Goal: Information Seeking & Learning: Learn about a topic

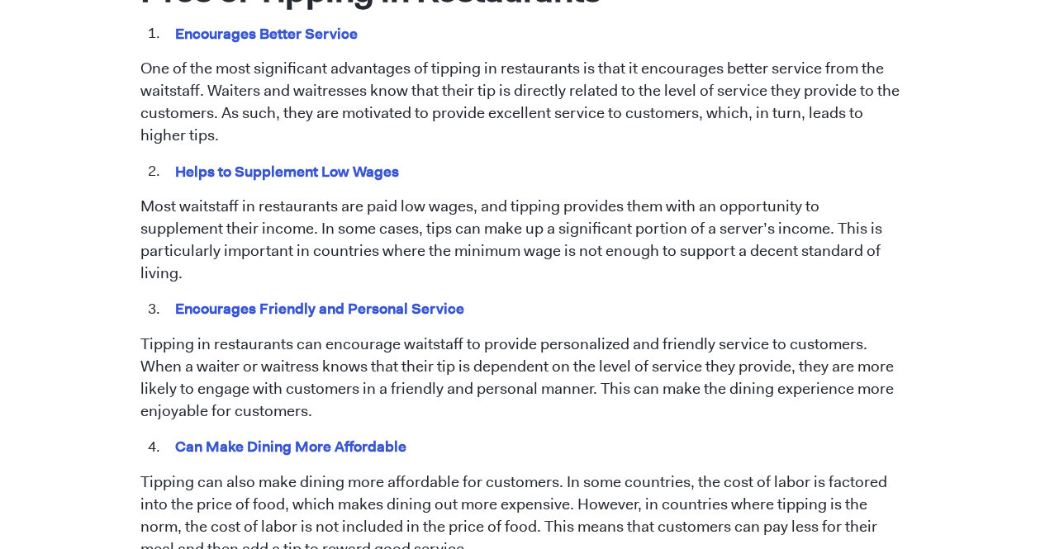
scroll to position [992, 0]
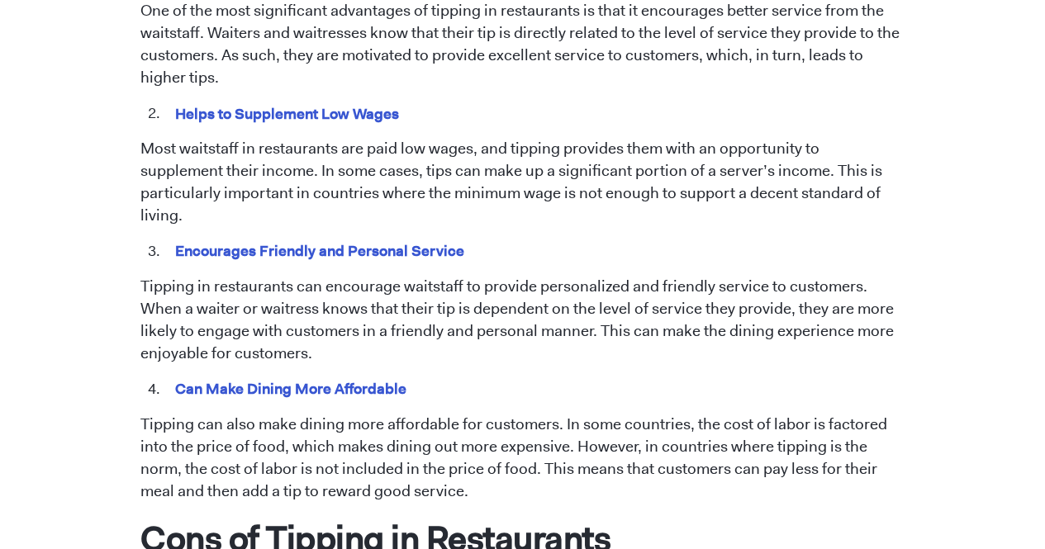
click at [338, 326] on p "Tipping in restaurants can encourage waitstaff to provide personalized and frie…" at bounding box center [522, 320] width 764 height 89
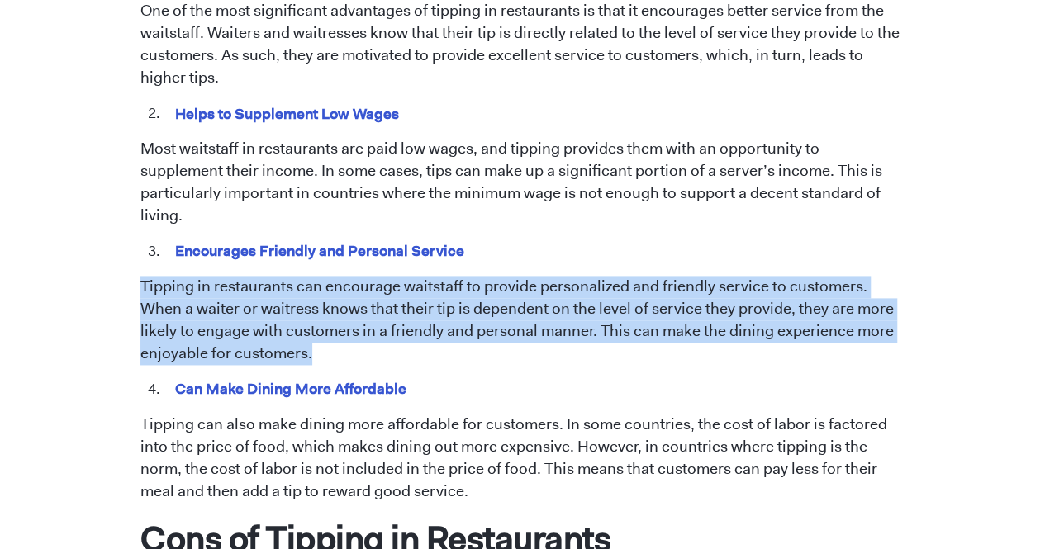
drag, startPoint x: 311, startPoint y: 334, endPoint x: 140, endPoint y: 262, distance: 184.8
click at [140, 276] on p "Tipping in restaurants can encourage waitstaff to provide personalized and frie…" at bounding box center [522, 320] width 764 height 89
copy p "Tipping in restaurants can encourage waitstaff to provide personalized and frie…"
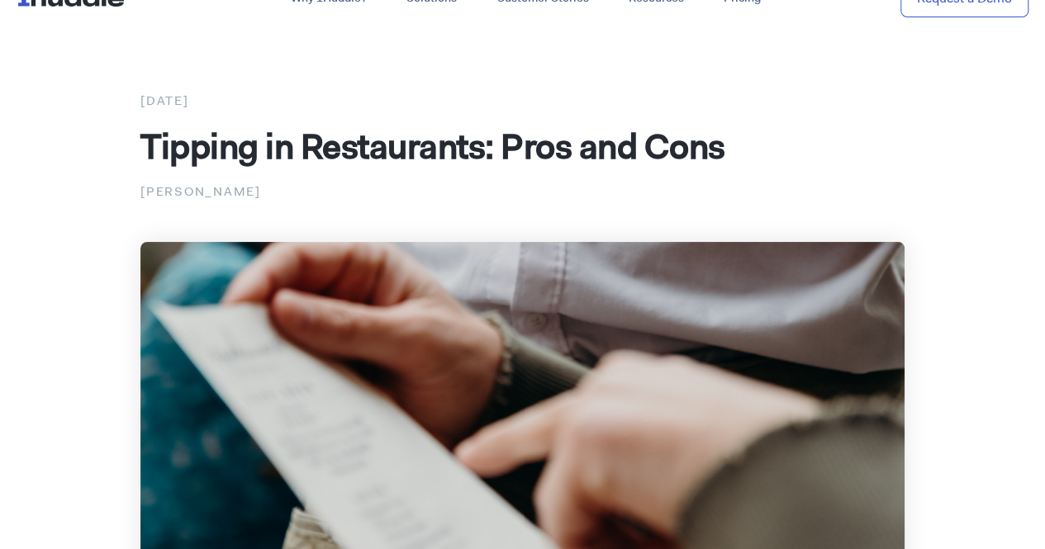
scroll to position [0, 0]
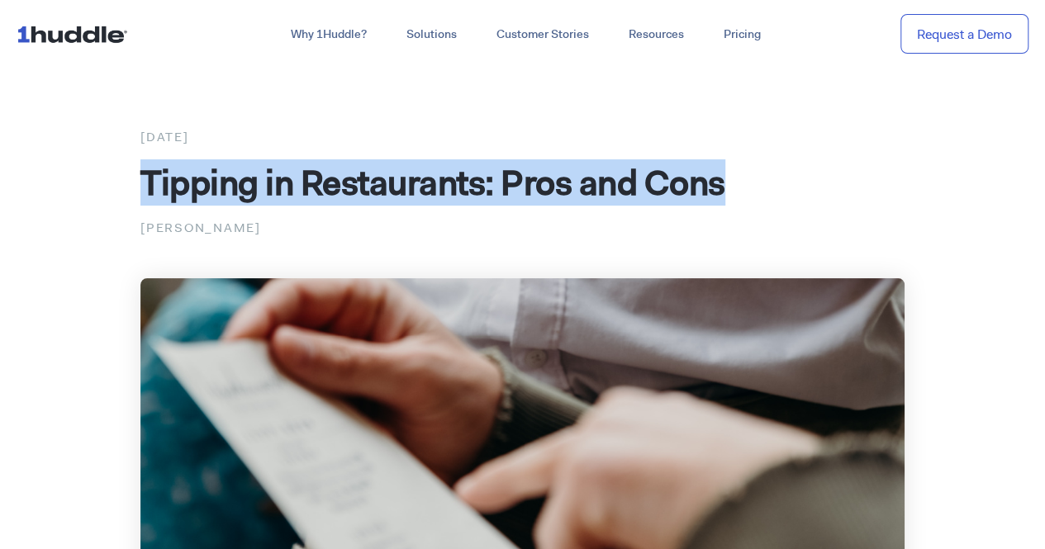
drag, startPoint x: 750, startPoint y: 188, endPoint x: 117, endPoint y: 198, distance: 633.0
copy span "Tipping in Restaurants: Pros and Cons"
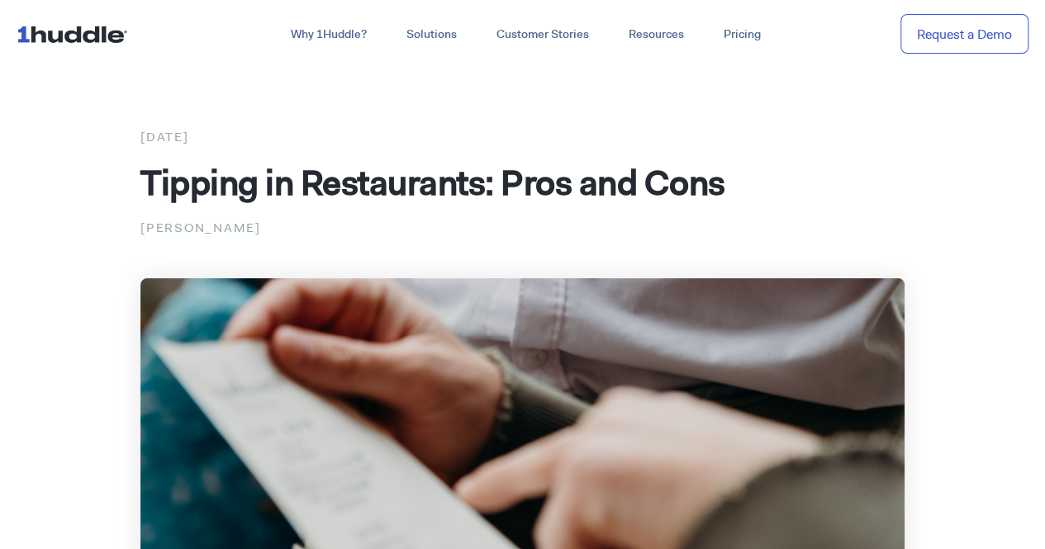
drag, startPoint x: 295, startPoint y: 227, endPoint x: 134, endPoint y: 229, distance: 161.1
copy p "[PERSON_NAME]"
click at [61, 40] on img at bounding box center [76, 33] width 118 height 31
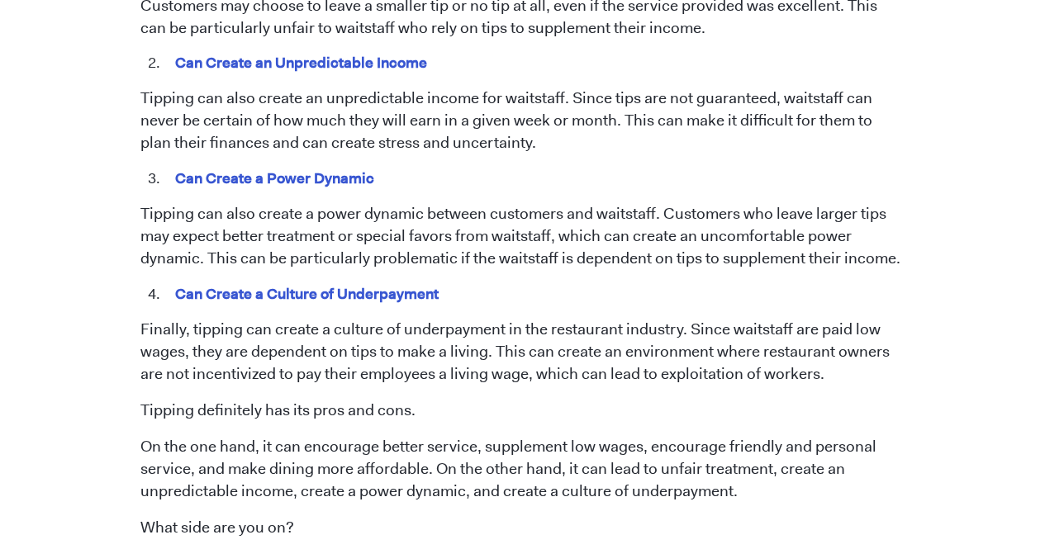
scroll to position [1653, 0]
